Goal: Check status: Check status

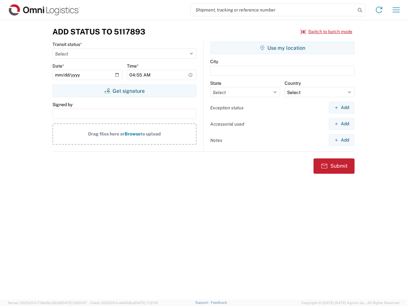
click at [273, 10] on input "search" at bounding box center [273, 10] width 165 height 12
click at [360, 10] on icon at bounding box center [360, 10] width 9 height 9
click at [379, 10] on icon at bounding box center [379, 10] width 10 height 10
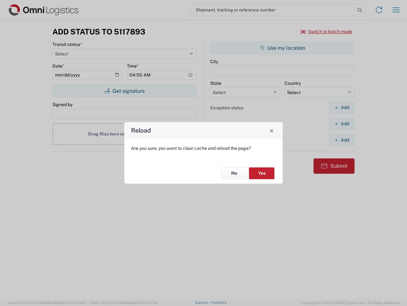
click at [327, 32] on div "Reload Are you sure, you want to clear cache and reload the page? No Yes" at bounding box center [203, 153] width 407 height 306
click at [124, 91] on div "Reload Are you sure, you want to clear cache and reload the page? No Yes" at bounding box center [203, 153] width 407 height 306
click at [283, 48] on div "Reload Are you sure, you want to clear cache and reload the page? No Yes" at bounding box center [203, 153] width 407 height 306
click at [342, 107] on div "Reload Are you sure, you want to clear cache and reload the page? No Yes" at bounding box center [203, 153] width 407 height 306
click at [342, 123] on div "Reload Are you sure, you want to clear cache and reload the page? No Yes" at bounding box center [203, 153] width 407 height 306
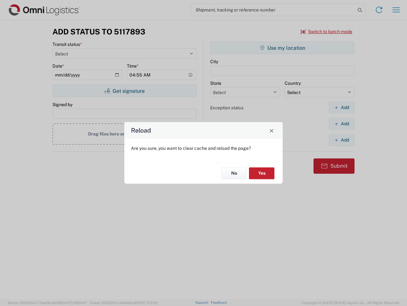
click at [342, 140] on div "Reload Are you sure, you want to clear cache and reload the page? No Yes" at bounding box center [203, 153] width 407 height 306
